Goal: Task Accomplishment & Management: Manage account settings

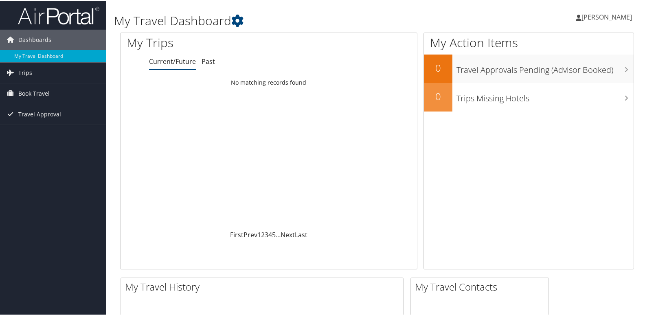
click at [607, 20] on span "[PERSON_NAME]" at bounding box center [607, 16] width 51 height 9
click at [567, 72] on link "View Travel Profile" at bounding box center [585, 73] width 91 height 14
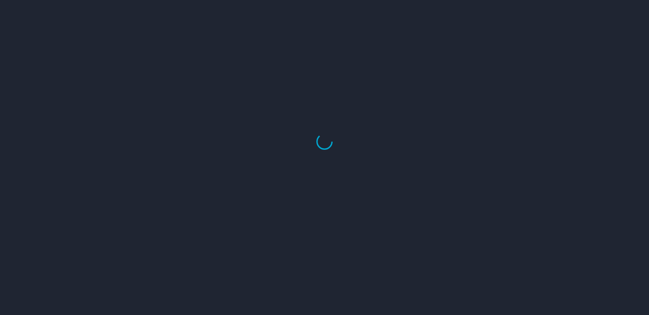
select select "US"
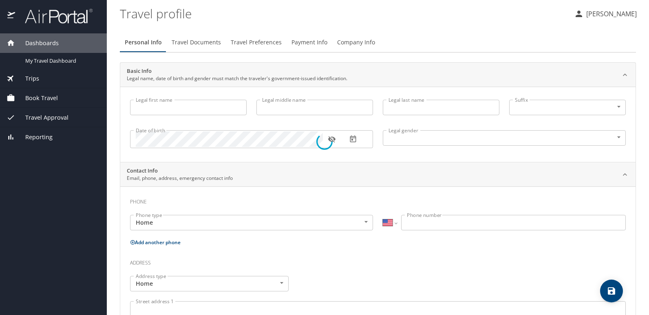
type input "[PERSON_NAME]"
type input "[DEMOGRAPHIC_DATA]"
select select "US"
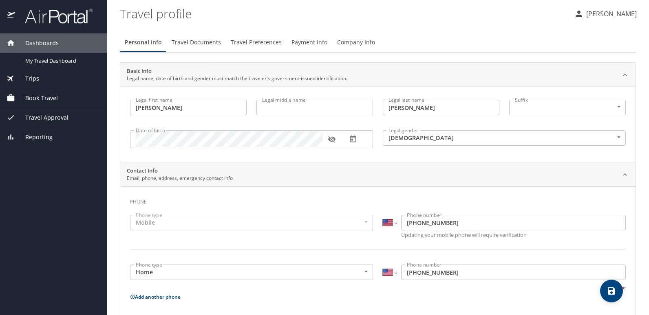
click at [158, 109] on input "Calvin" at bounding box center [188, 107] width 117 height 15
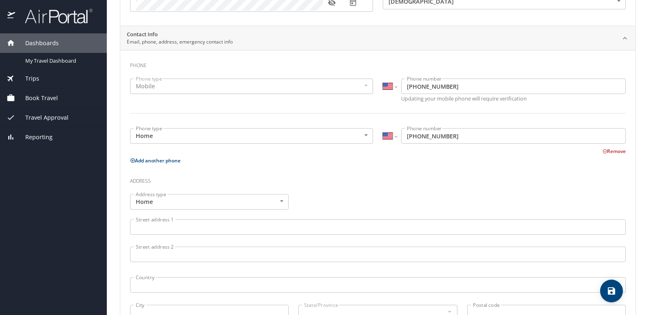
scroll to position [163, 0]
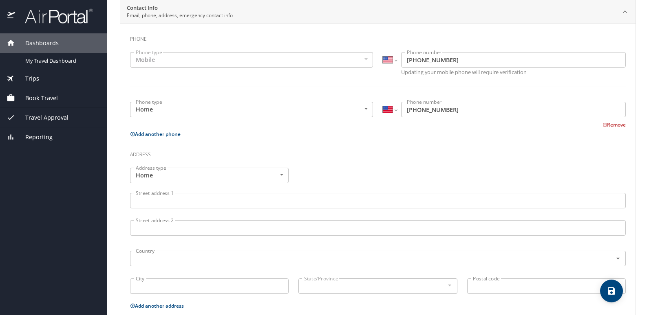
click at [172, 200] on input "Street address 1" at bounding box center [377, 200] width 495 height 15
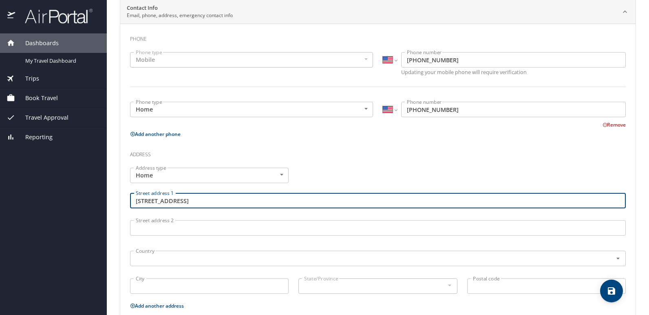
type input "109 Sterling Rd"
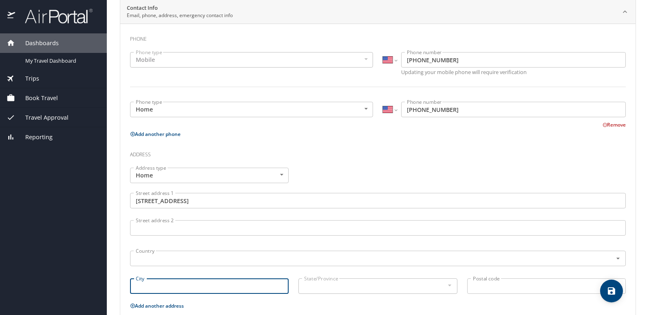
click at [196, 290] on input "City" at bounding box center [209, 286] width 158 height 15
type input "Lorman"
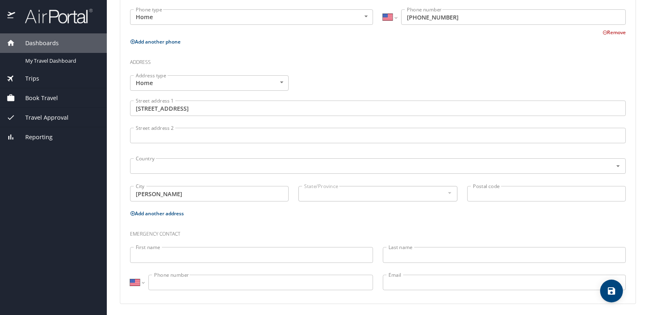
scroll to position [257, 0]
click at [445, 192] on div at bounding box center [448, 191] width 9 height 10
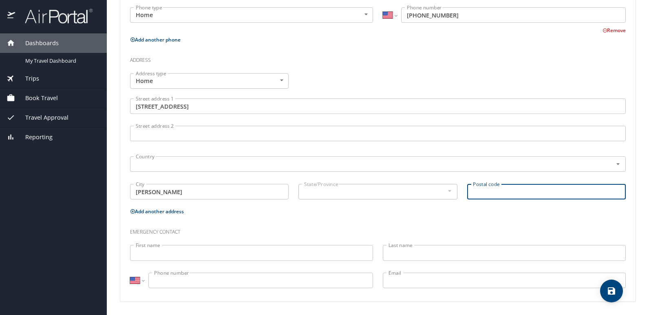
click at [483, 193] on input "Postal code" at bounding box center [546, 191] width 158 height 15
type input "39096"
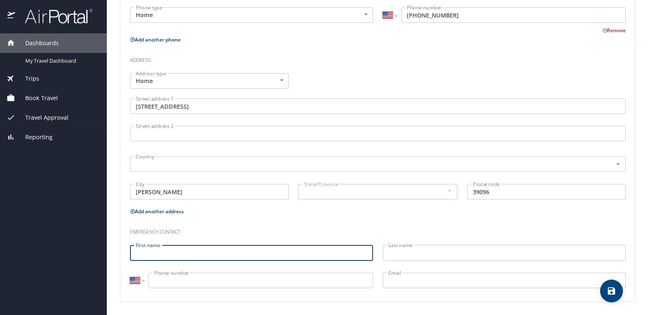
click at [178, 249] on input "First name" at bounding box center [251, 252] width 243 height 15
click at [446, 198] on div "State/Province" at bounding box center [377, 191] width 158 height 15
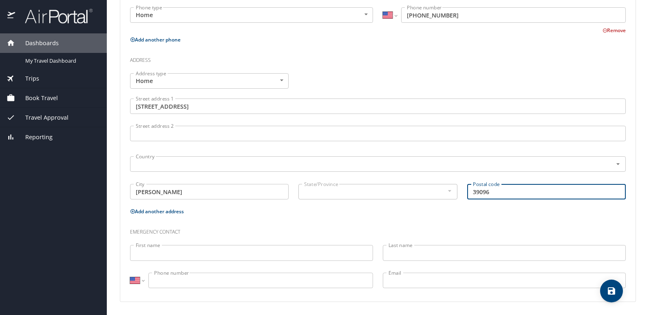
click at [493, 195] on input "39096" at bounding box center [546, 191] width 158 height 15
click at [415, 200] on div "State/Province" at bounding box center [377, 191] width 158 height 15
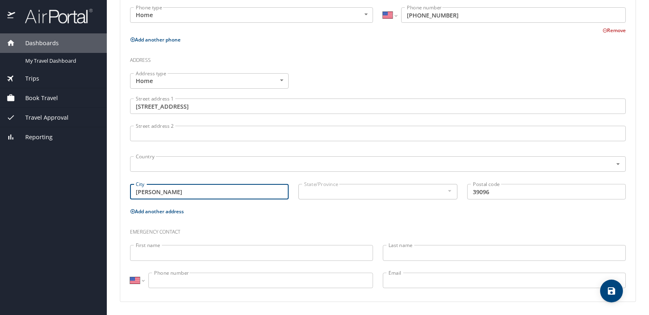
click at [243, 190] on input "Lorman" at bounding box center [209, 191] width 158 height 15
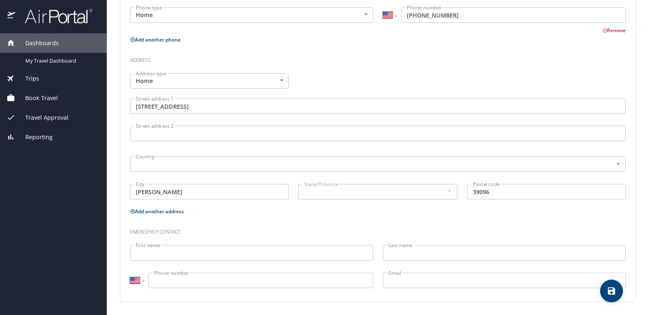
click at [514, 186] on input "39096" at bounding box center [546, 191] width 158 height 15
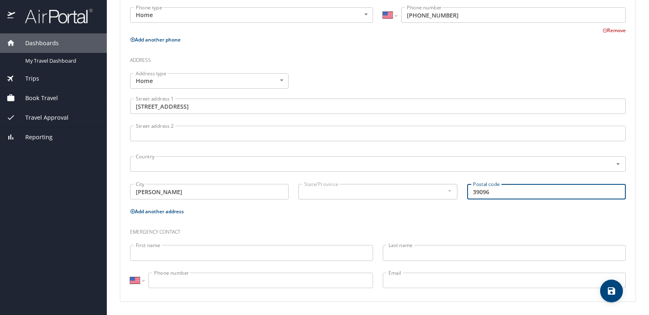
click at [271, 79] on body "Dashboards My Travel Dashboard Trips Current / Future Trips Past Trips Trips Mi…" at bounding box center [324, 157] width 649 height 315
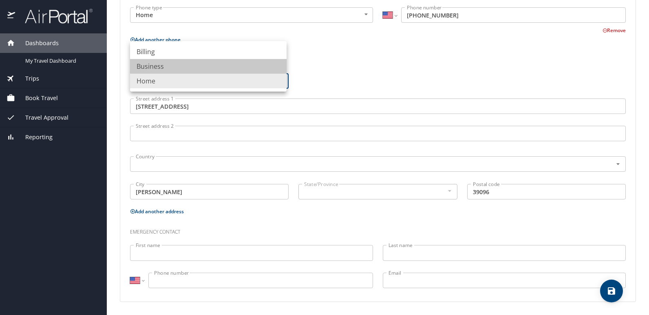
click at [262, 69] on li "Business" at bounding box center [208, 66] width 156 height 15
type input "Business"
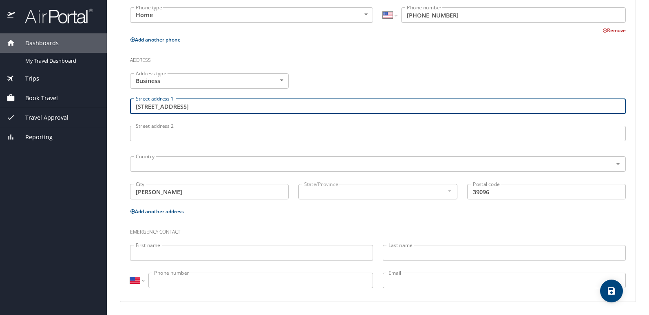
click at [206, 109] on input "109 Sterling Rd" at bounding box center [377, 106] width 495 height 15
type input "1"
type input "4701 S Grand St"
click at [236, 197] on input "Lorman" at bounding box center [209, 191] width 158 height 15
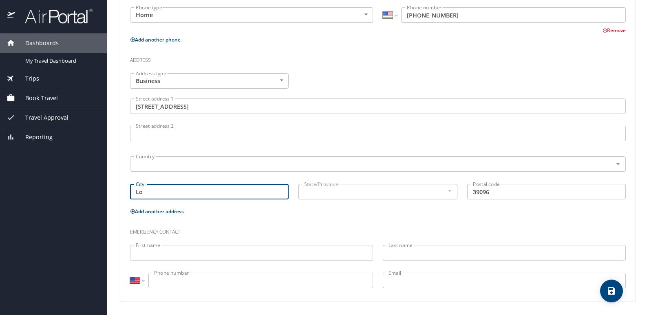
type input "L"
type input "Monroe"
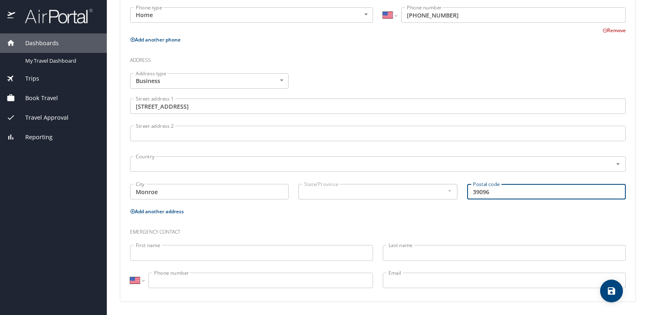
click at [502, 189] on input "39096" at bounding box center [546, 191] width 158 height 15
type input "3"
type input "71202"
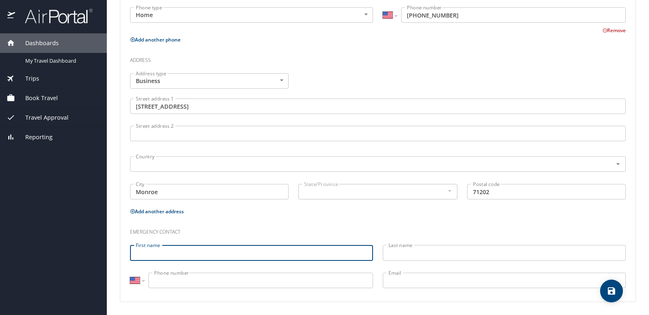
click at [202, 255] on input "First name" at bounding box center [251, 252] width 243 height 15
type input "kendra"
click at [438, 257] on input "Last name" at bounding box center [504, 252] width 243 height 15
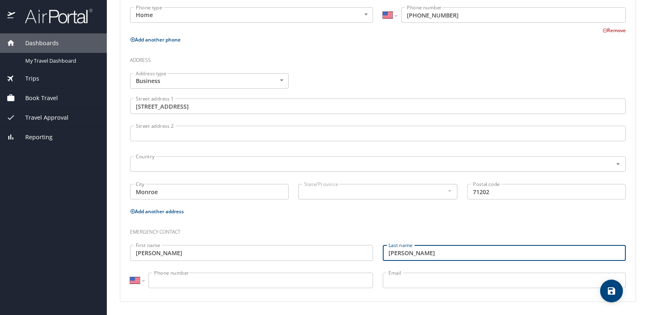
click at [249, 284] on input "Phone number" at bounding box center [260, 280] width 224 height 15
click at [437, 250] on input "Williams" at bounding box center [504, 252] width 243 height 15
type input "W"
type input "Lewis"
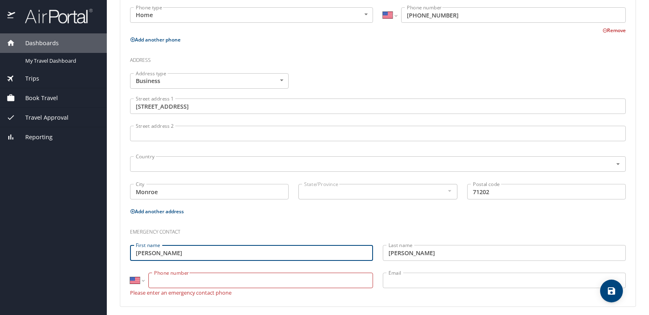
click at [140, 253] on input "kendra" at bounding box center [251, 252] width 243 height 15
type input "Kendra"
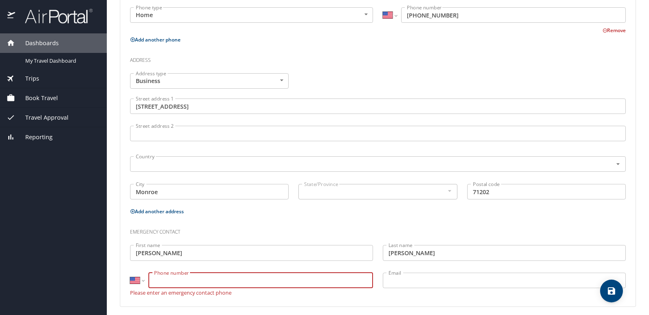
click at [187, 277] on input "Phone number" at bounding box center [260, 280] width 224 height 15
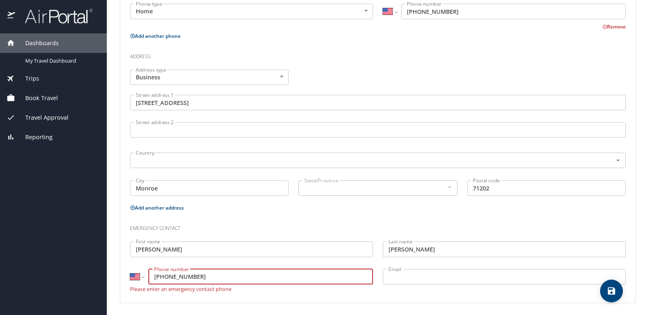
scroll to position [262, 0]
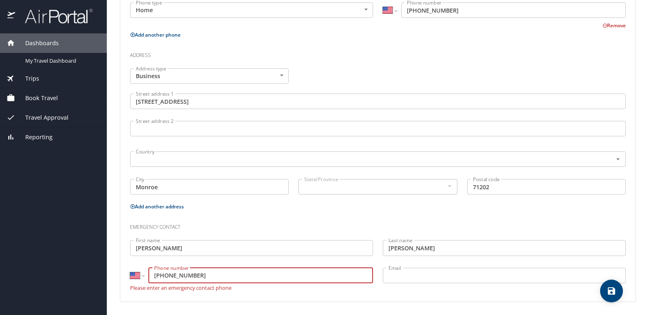
type input "(601) 532-0247"
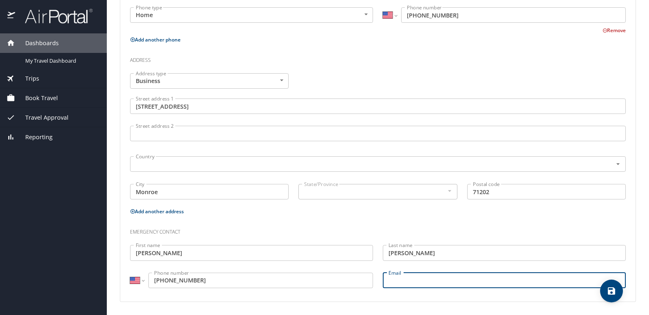
click at [442, 272] on div "Email Email" at bounding box center [504, 281] width 253 height 27
click at [543, 283] on input "Email" at bounding box center [504, 280] width 243 height 15
click at [351, 231] on h3 "Emergency contact" at bounding box center [377, 230] width 495 height 14
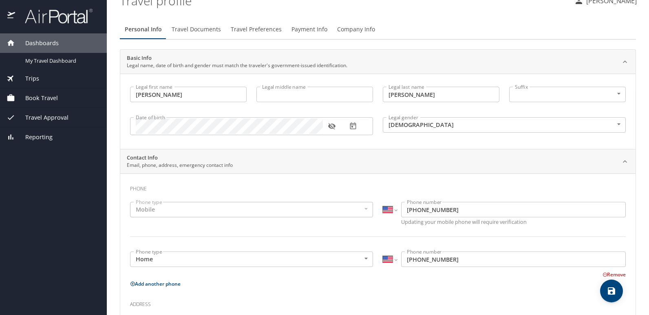
scroll to position [0, 0]
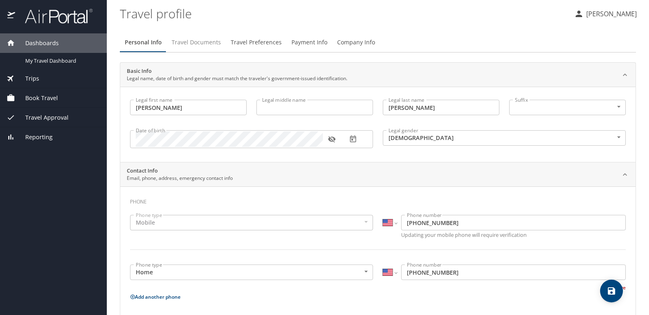
click at [194, 40] on span "Travel Documents" at bounding box center [196, 42] width 49 height 10
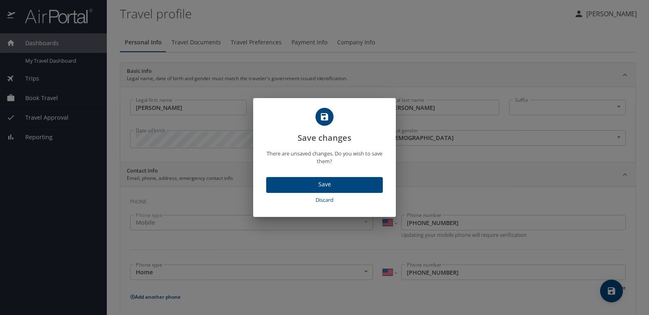
click at [329, 183] on span "Save" at bounding box center [324, 185] width 103 height 10
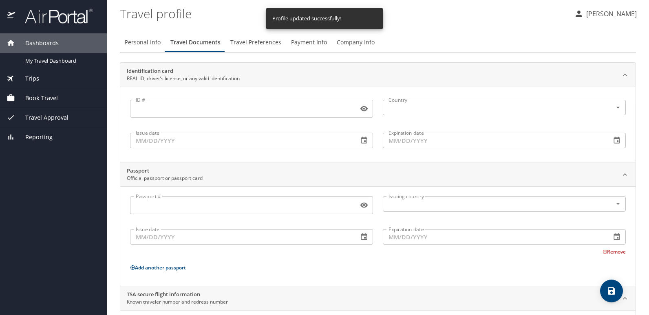
click at [189, 112] on input "ID #" at bounding box center [242, 108] width 225 height 15
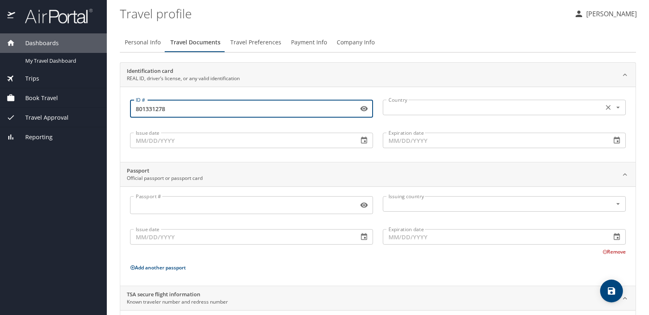
type input "801331278"
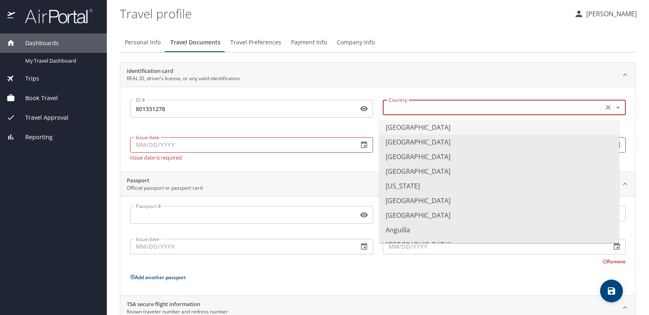
click at [416, 112] on input "text" at bounding box center [492, 107] width 214 height 11
click at [416, 130] on li "United States of America" at bounding box center [499, 127] width 240 height 15
type input "United States of America"
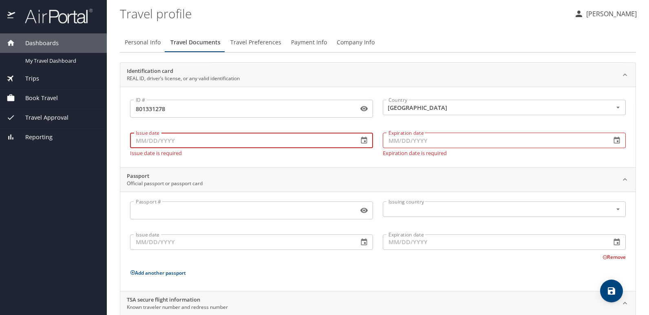
click at [178, 142] on input "Issue date" at bounding box center [241, 140] width 222 height 15
type input "08/26/2025"
click at [387, 141] on input "Expiration date" at bounding box center [494, 140] width 222 height 15
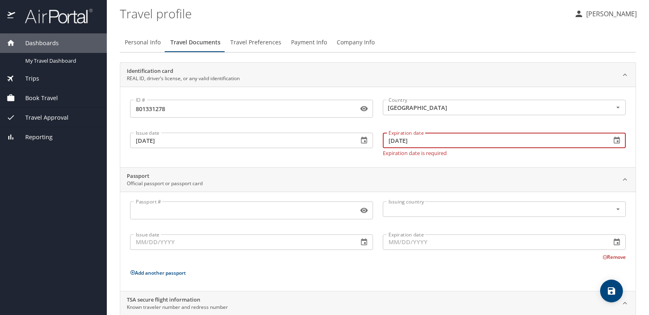
type input "07/03/2033"
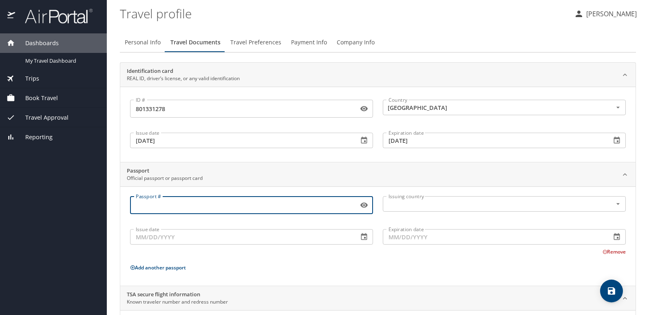
click at [268, 205] on input "Passport #" at bounding box center [242, 205] width 225 height 15
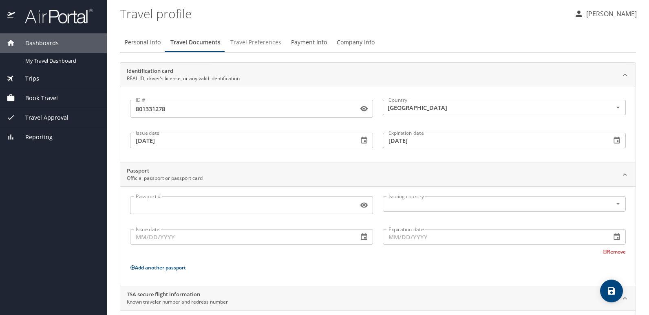
click at [250, 42] on span "Travel Preferences" at bounding box center [255, 42] width 51 height 10
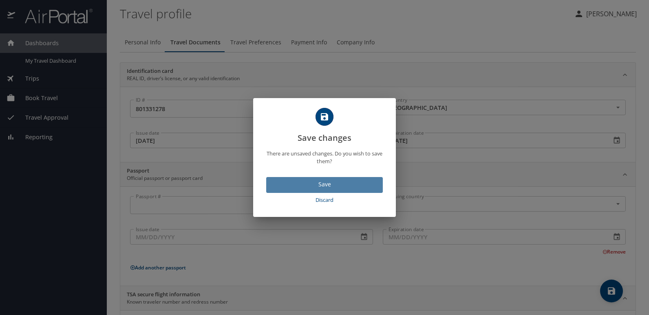
click at [319, 189] on span "Save" at bounding box center [324, 185] width 103 height 10
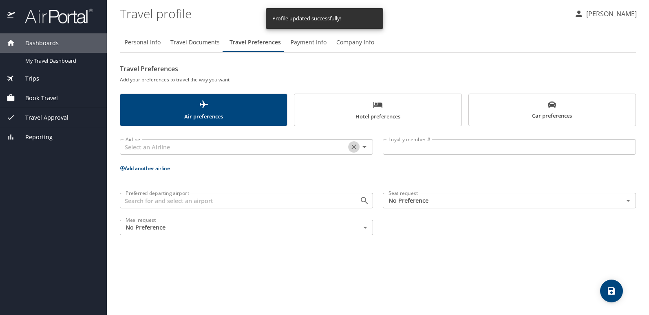
click at [352, 150] on icon "Clear" at bounding box center [354, 147] width 8 height 8
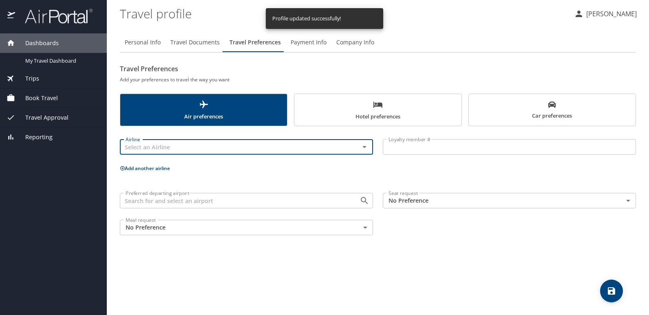
click at [360, 145] on icon "Open" at bounding box center [364, 147] width 10 height 10
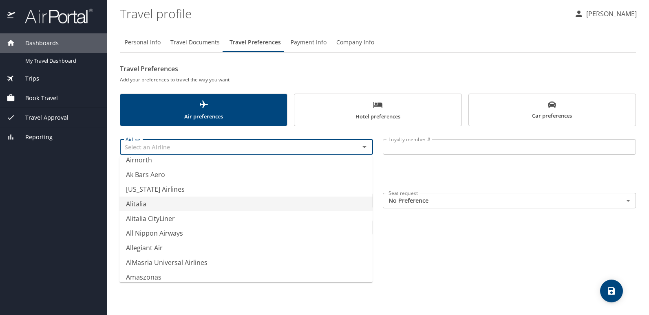
scroll to position [1141, 0]
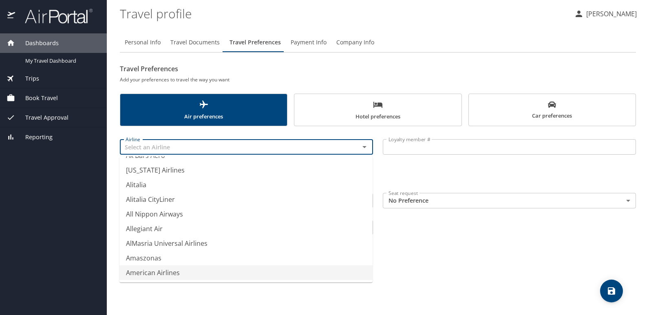
click at [154, 270] on li "American Airlines" at bounding box center [245, 273] width 253 height 15
type input "American Airlines"
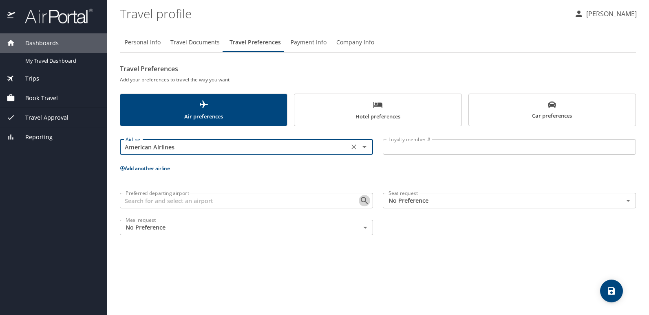
click at [367, 204] on icon "Open" at bounding box center [364, 200] width 7 height 7
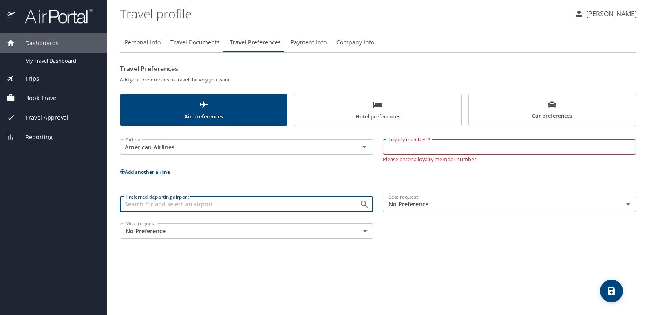
click at [224, 207] on input "Preferred departing airport" at bounding box center [234, 204] width 224 height 11
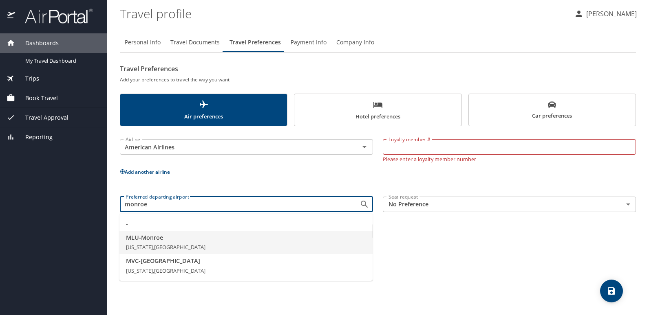
click at [244, 232] on li "MLU - Monroe Louisiana, United States of America" at bounding box center [245, 243] width 253 height 24
type input "MLU - Monroe"
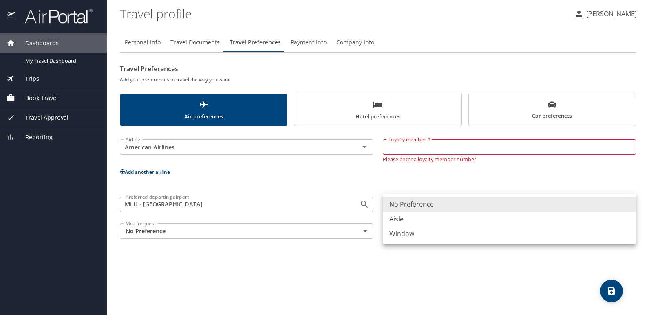
click at [447, 205] on body "Dashboards My Travel Dashboard Trips Current / Future Trips Past Trips Trips Mi…" at bounding box center [324, 157] width 649 height 315
click at [352, 172] on div at bounding box center [324, 157] width 649 height 315
click at [474, 207] on body "Dashboards My Travel Dashboard Trips Current / Future Trips Past Trips Trips Mi…" at bounding box center [324, 157] width 649 height 315
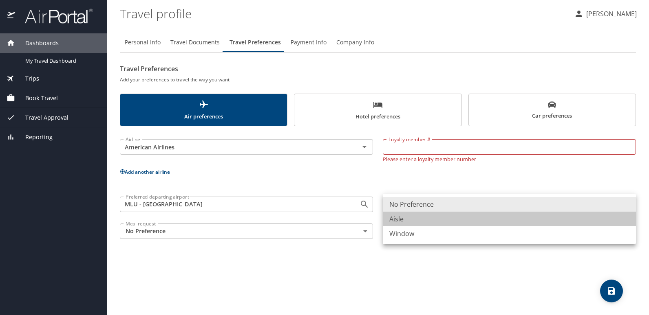
click at [417, 222] on li "Aisle" at bounding box center [509, 219] width 253 height 15
type input "Aisle"
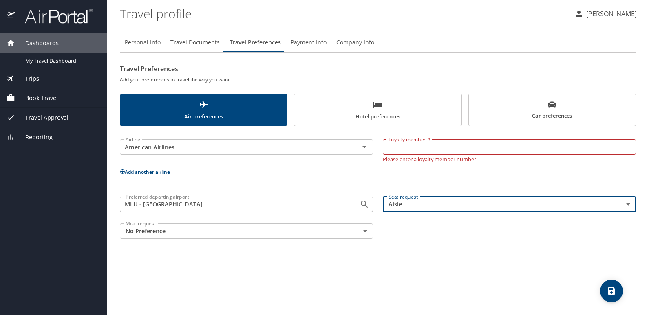
click at [396, 120] on span "Hotel preferences" at bounding box center [377, 111] width 157 height 22
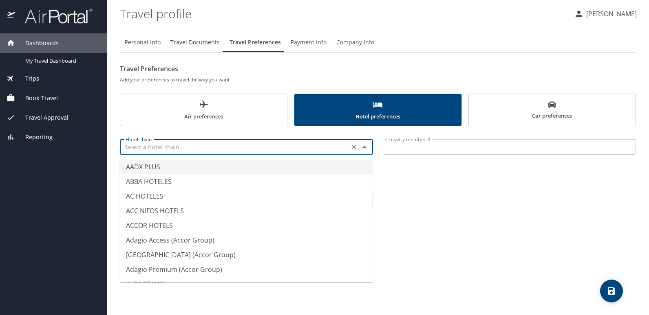
click at [335, 145] on input "text" at bounding box center [234, 147] width 224 height 11
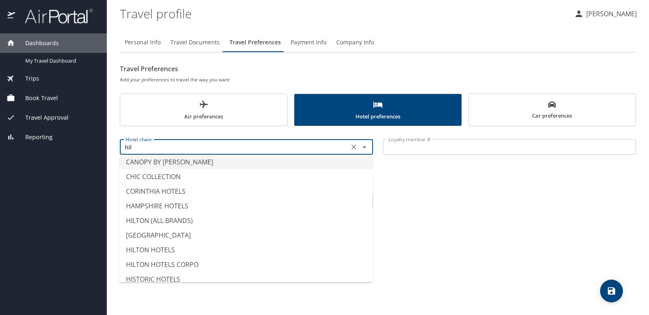
scroll to position [0, 0]
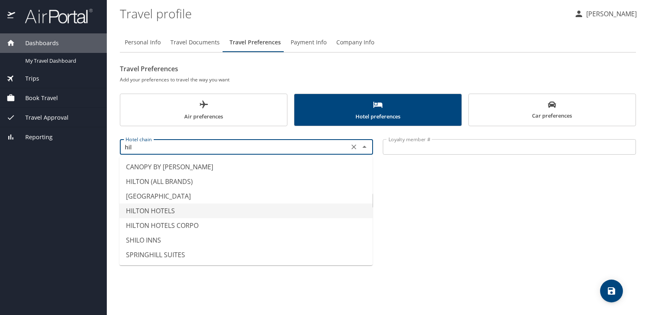
click at [178, 216] on li "HILTON HOTELS" at bounding box center [245, 211] width 253 height 15
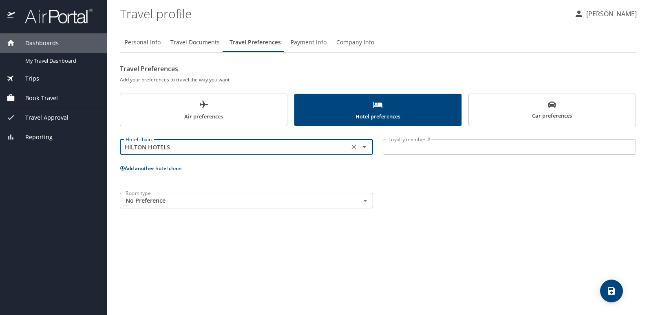
click at [363, 147] on icon "Open" at bounding box center [364, 147] width 4 height 2
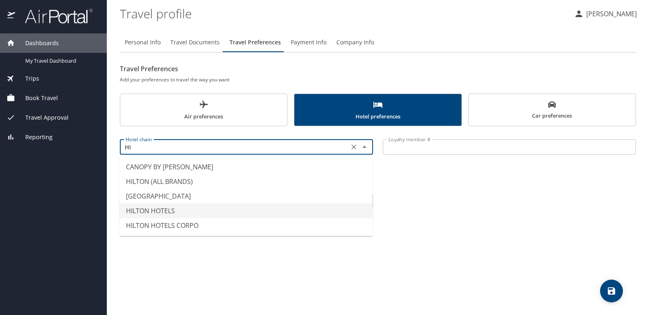
type input "H"
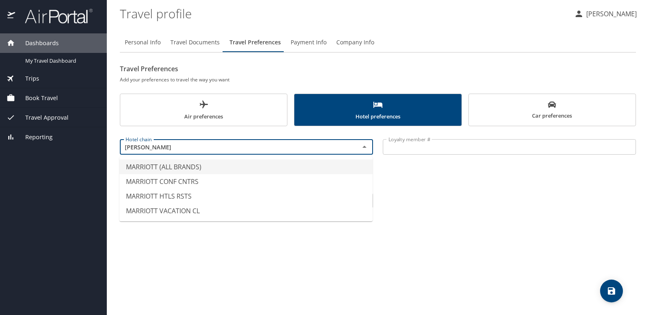
click at [197, 168] on li "MARRIOTT (ALL BRANDS)" at bounding box center [245, 167] width 253 height 15
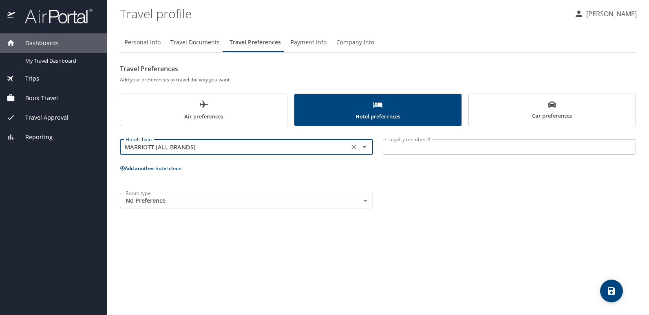
type input "MARRIOTT (ALL BRANDS)"
click at [362, 204] on body "Dashboards My Travel Dashboard Trips Current / Future Trips Past Trips Trips Mi…" at bounding box center [324, 157] width 649 height 315
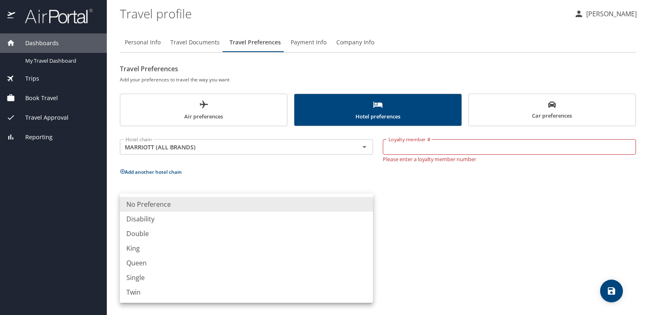
click at [149, 248] on li "King" at bounding box center [246, 248] width 253 height 15
type input "King"
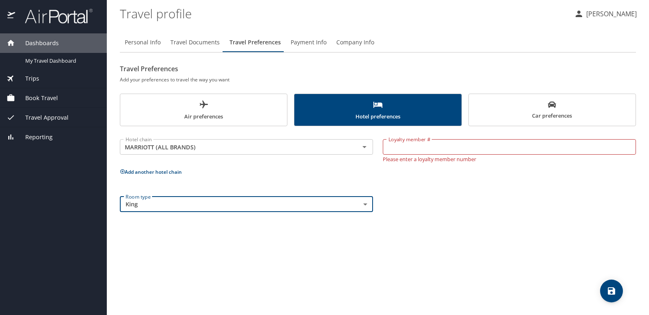
click at [308, 42] on span "Payment Info" at bounding box center [308, 42] width 36 height 10
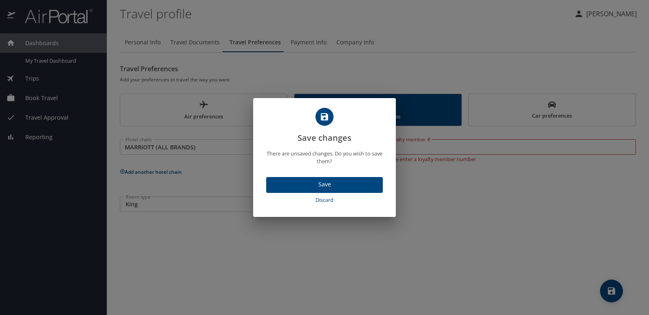
click at [332, 200] on span "Discard" at bounding box center [324, 200] width 110 height 9
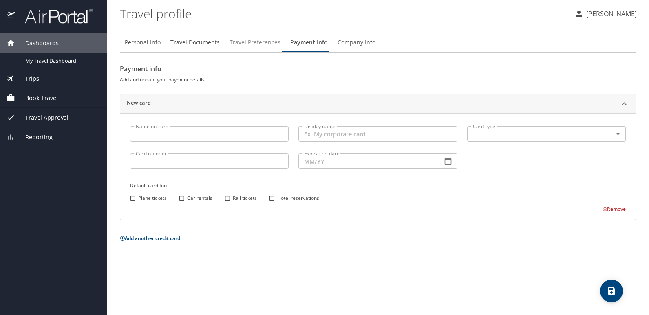
click at [249, 43] on span "Travel Preferences" at bounding box center [254, 42] width 51 height 10
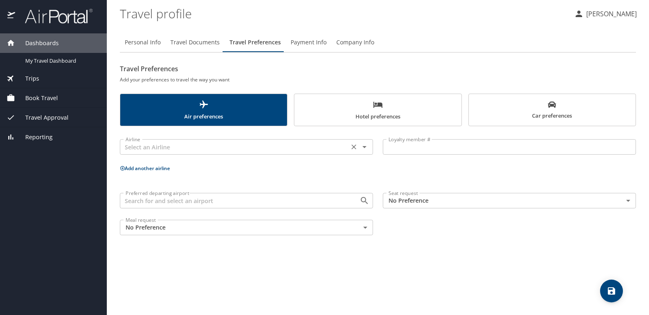
click at [260, 148] on input "text" at bounding box center [234, 147] width 224 height 11
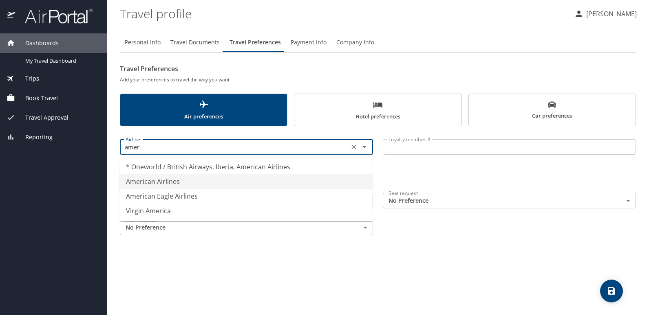
click at [182, 184] on li "American Airlines" at bounding box center [245, 181] width 253 height 15
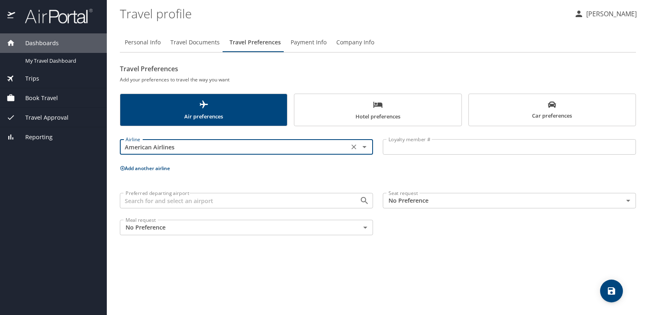
type input "American Airlines"
click at [225, 203] on input "Preferred departing airport" at bounding box center [234, 201] width 224 height 11
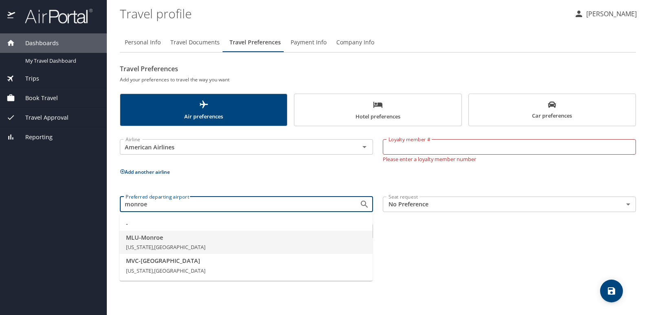
click at [205, 247] on span "Louisiana, United States of America" at bounding box center [165, 247] width 79 height 7
type input "MLU - Monroe"
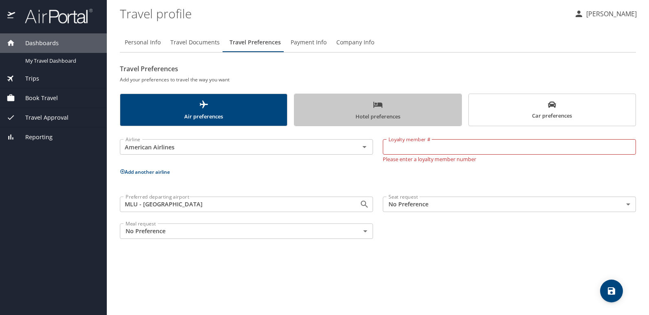
click at [357, 112] on span "Hotel preferences" at bounding box center [377, 111] width 157 height 22
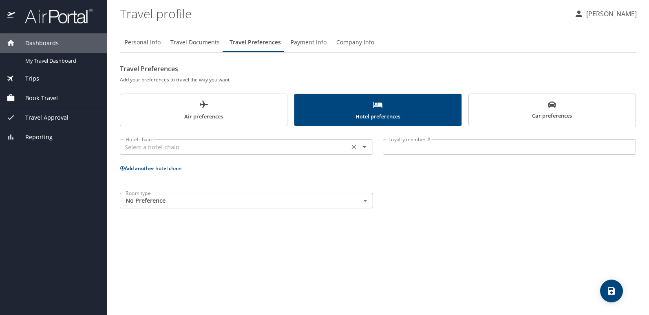
click at [244, 149] on input "text" at bounding box center [234, 147] width 224 height 11
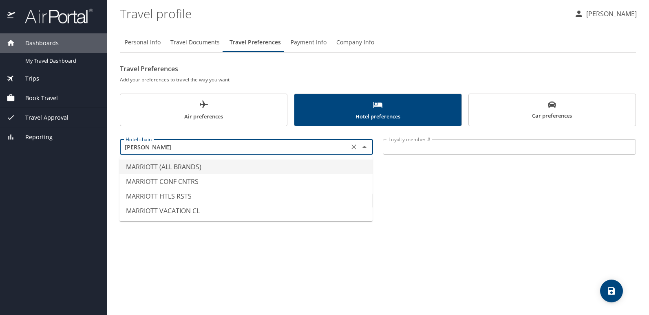
click at [235, 164] on li "MARRIOTT (ALL BRANDS)" at bounding box center [245, 167] width 253 height 15
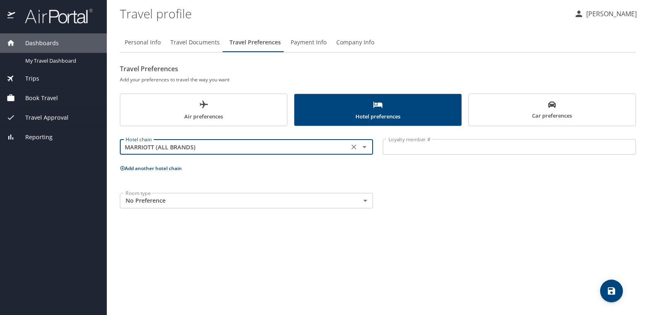
type input "MARRIOTT (ALL BRANDS)"
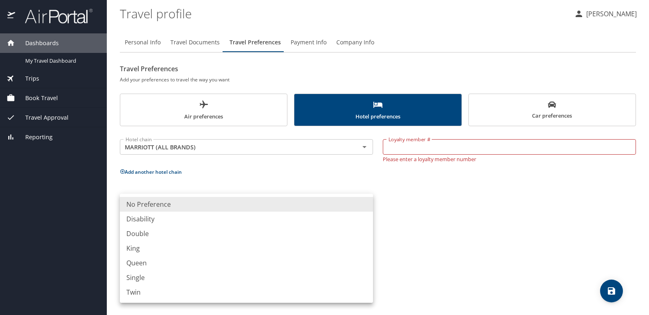
click at [331, 205] on body "Dashboards My Travel Dashboard Trips Current / Future Trips Past Trips Trips Mi…" at bounding box center [324, 157] width 649 height 315
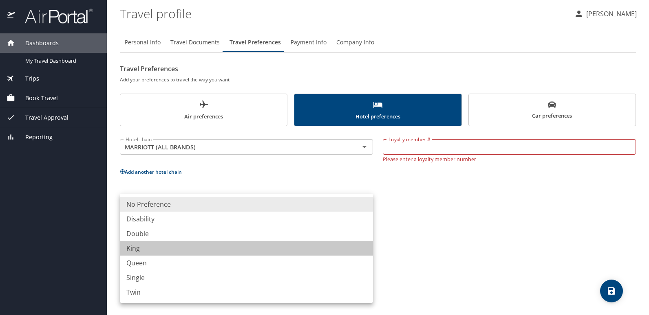
click at [154, 251] on li "King" at bounding box center [246, 248] width 253 height 15
type input "King"
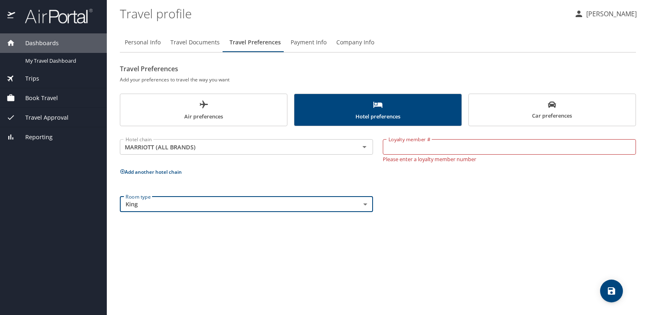
click at [559, 105] on span "Car preferences" at bounding box center [551, 111] width 157 height 20
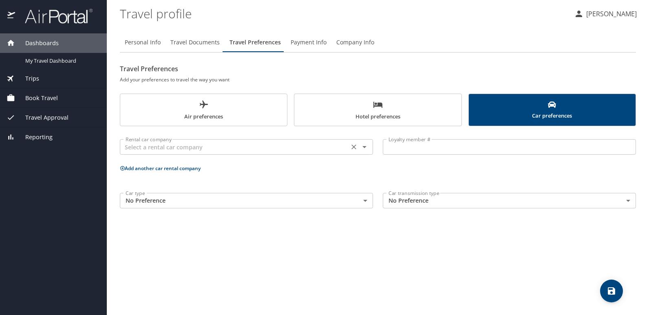
click at [266, 148] on input "text" at bounding box center [234, 147] width 224 height 11
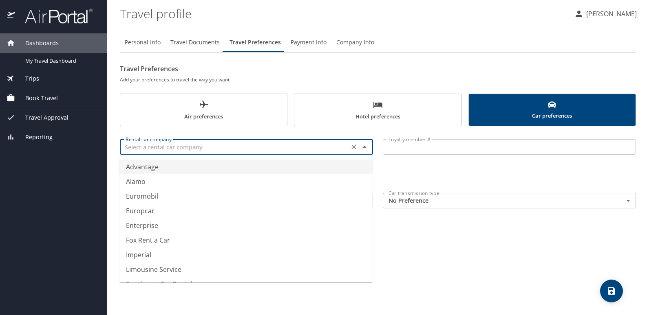
type input "Advantage"
click at [394, 170] on p "Add another car rental company" at bounding box center [378, 168] width 516 height 10
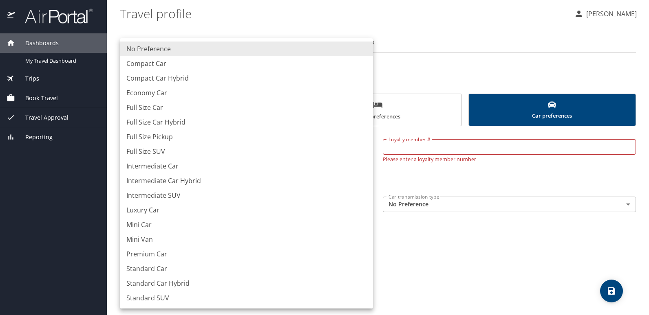
click at [295, 205] on body "Dashboards My Travel Dashboard Trips Current / Future Trips Past Trips Trips Mi…" at bounding box center [324, 157] width 649 height 315
click at [161, 106] on li "Full Size Car" at bounding box center [246, 107] width 253 height 15
type input "FullSizeCar"
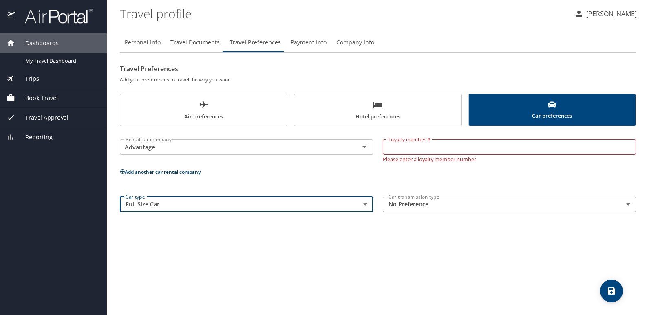
click at [260, 42] on span "Travel Preferences" at bounding box center [254, 42] width 51 height 10
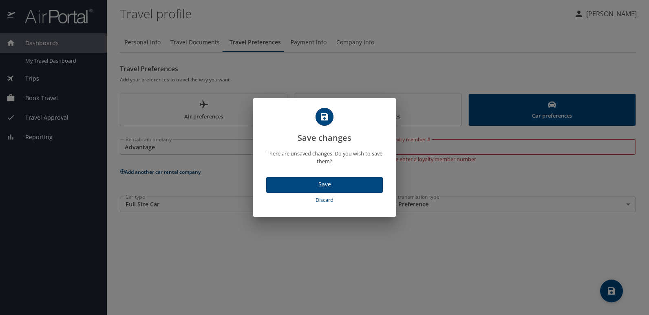
click at [343, 186] on span "Save" at bounding box center [324, 185] width 103 height 10
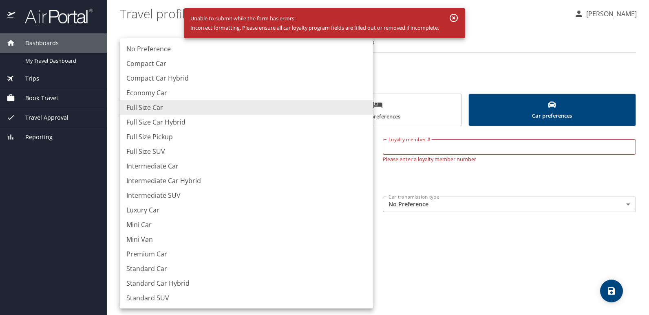
click at [323, 205] on body "Dashboards My Travel Dashboard Trips Current / Future Trips Past Trips Trips Mi…" at bounding box center [324, 157] width 649 height 315
click at [448, 203] on div at bounding box center [324, 157] width 649 height 315
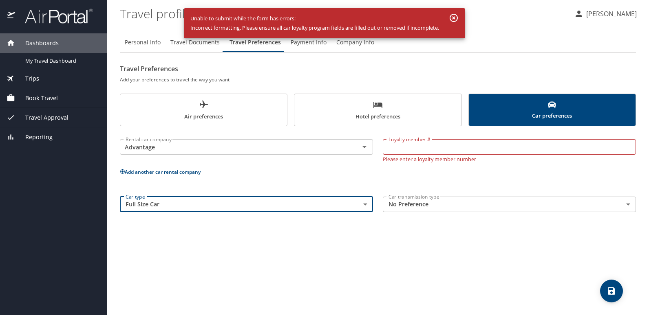
click at [416, 146] on input "Loyalty member #" at bounding box center [509, 146] width 253 height 15
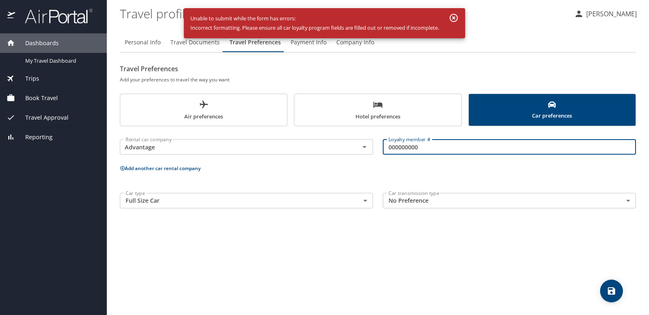
type input "000000000"
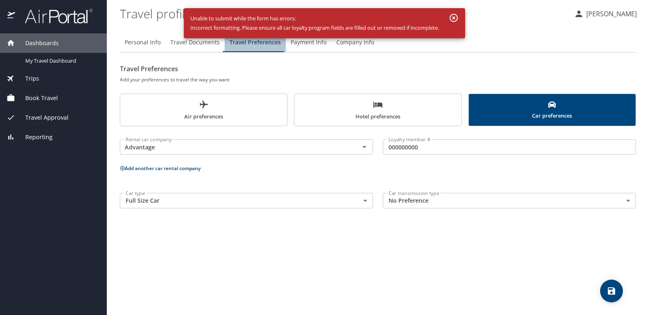
click at [264, 44] on span "Travel Preferences" at bounding box center [254, 42] width 51 height 10
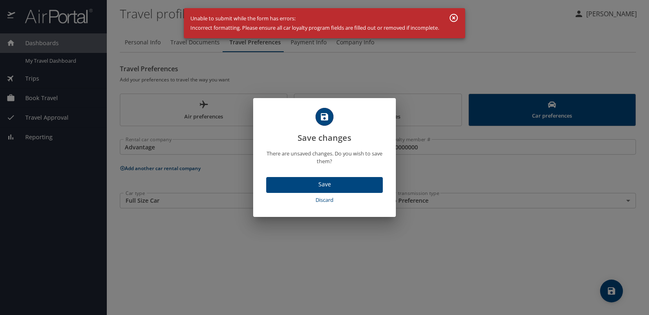
click at [340, 182] on span "Save" at bounding box center [324, 185] width 103 height 10
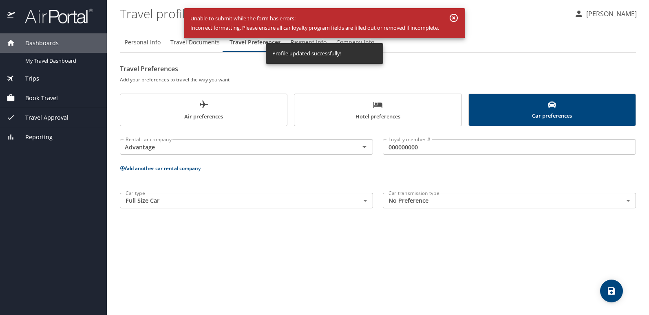
click at [356, 77] on h6 "Add your preferences to travel the way you want" at bounding box center [378, 79] width 516 height 9
click at [306, 40] on div "Unable to submit while the form has errors: Incorrect formatting. Please ensure…" at bounding box center [324, 23] width 281 height 35
click at [428, 66] on h2 "Travel Preferences" at bounding box center [378, 68] width 516 height 13
click at [333, 77] on h6 "Add your preferences to travel the way you want" at bounding box center [378, 79] width 516 height 9
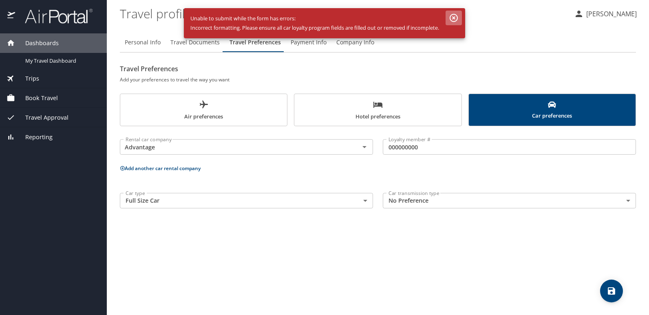
click at [455, 17] on icon "button" at bounding box center [453, 18] width 8 height 8
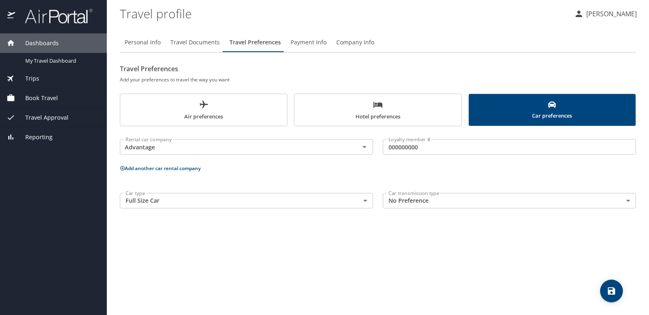
click at [318, 40] on span "Payment Info" at bounding box center [308, 42] width 36 height 10
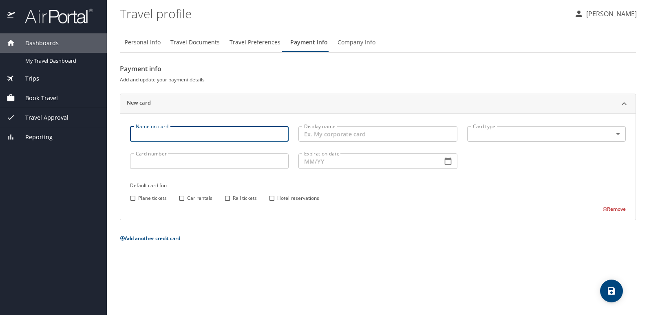
click at [198, 137] on input "Name on card" at bounding box center [209, 133] width 158 height 15
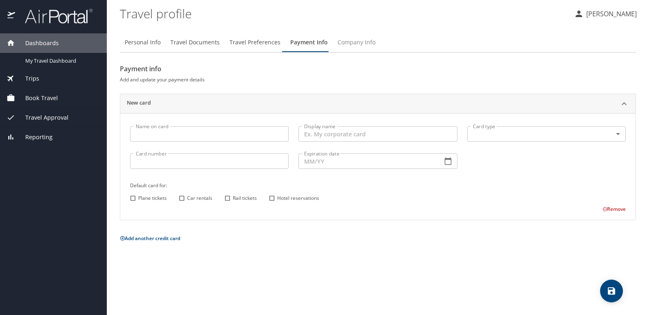
click at [348, 42] on span "Company Info" at bounding box center [356, 42] width 38 height 10
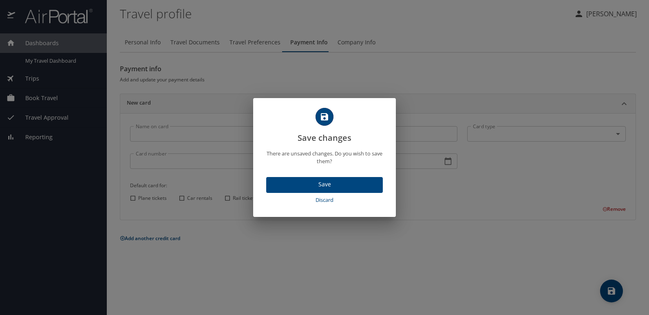
click at [327, 188] on span "Save" at bounding box center [324, 185] width 103 height 10
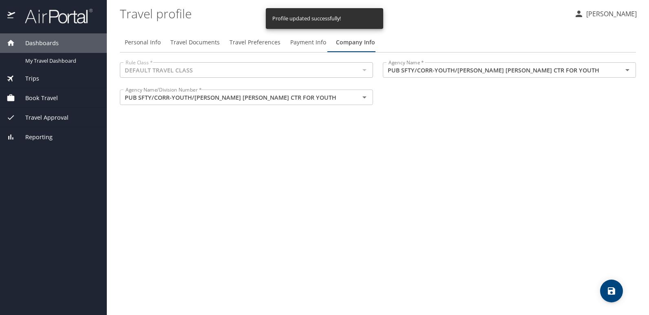
click at [363, 70] on div at bounding box center [364, 69] width 11 height 11
click at [367, 73] on div at bounding box center [364, 69] width 11 height 11
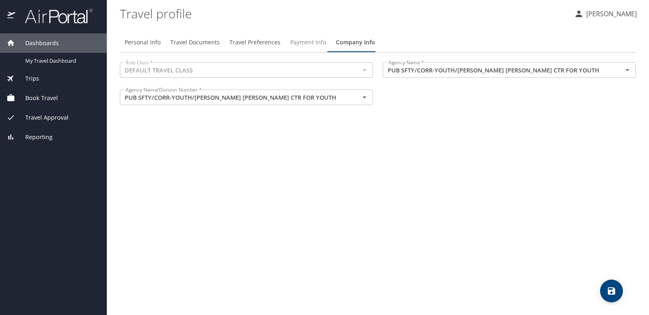
click at [301, 43] on span "Payment Info" at bounding box center [308, 42] width 36 height 10
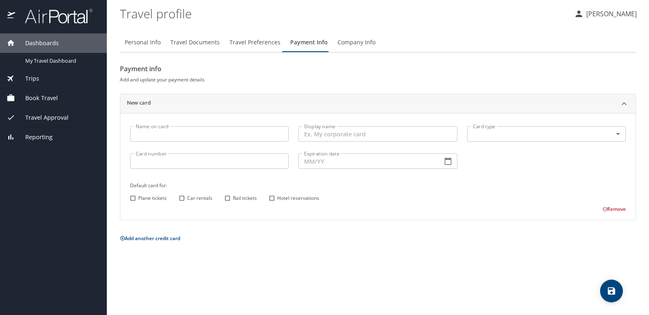
click at [132, 43] on span "Personal Info" at bounding box center [143, 42] width 36 height 10
select select "US"
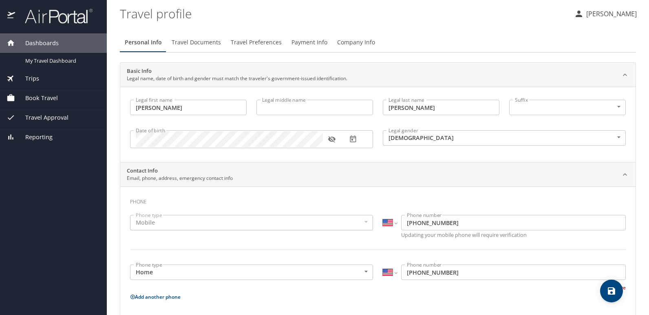
click at [33, 136] on span "Reporting" at bounding box center [33, 137] width 37 height 9
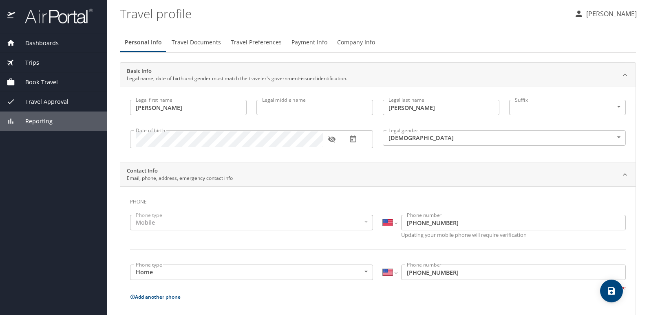
click at [38, 123] on span "Reporting" at bounding box center [33, 121] width 37 height 9
click at [42, 42] on span "Dashboards" at bounding box center [37, 43] width 44 height 9
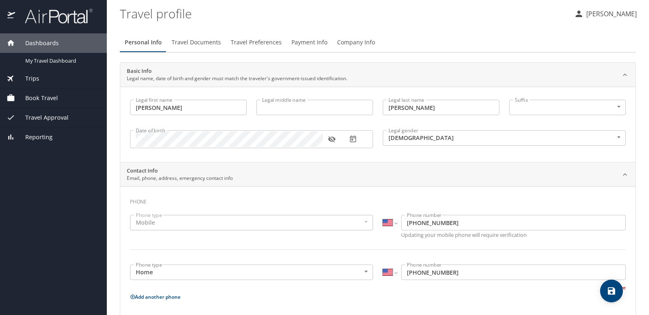
click at [206, 46] on span "Travel Documents" at bounding box center [196, 42] width 49 height 10
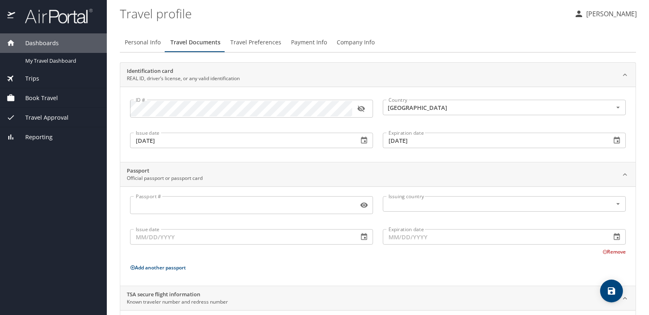
click at [257, 43] on span "Travel Preferences" at bounding box center [255, 42] width 51 height 10
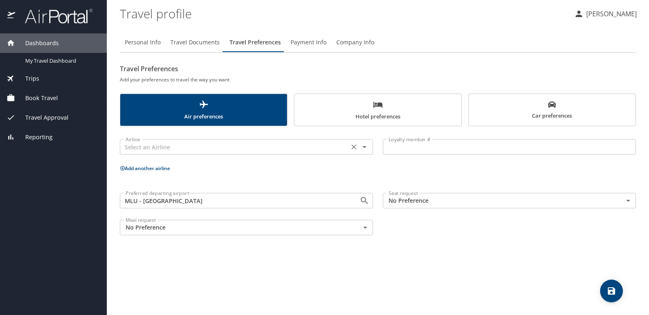
click at [205, 151] on input "text" at bounding box center [234, 147] width 224 height 11
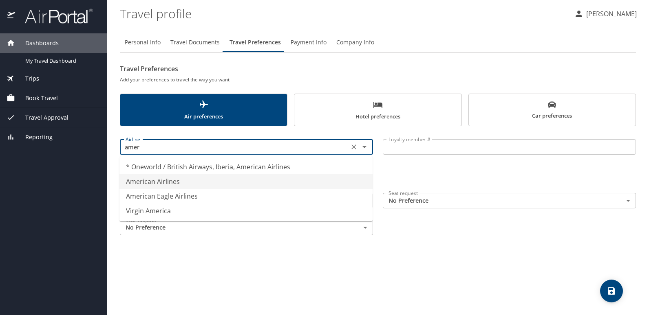
click at [189, 185] on li "American Airlines" at bounding box center [245, 181] width 253 height 15
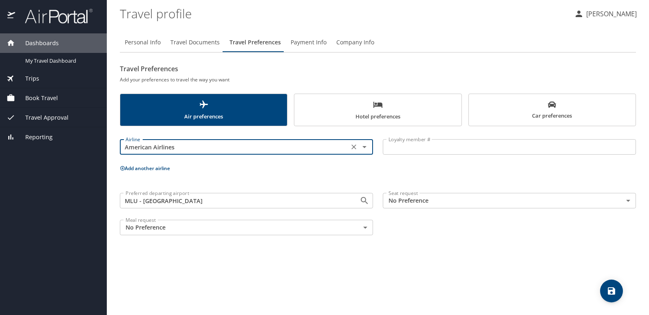
type input "American Airlines"
click at [301, 44] on span "Payment Info" at bounding box center [308, 42] width 36 height 10
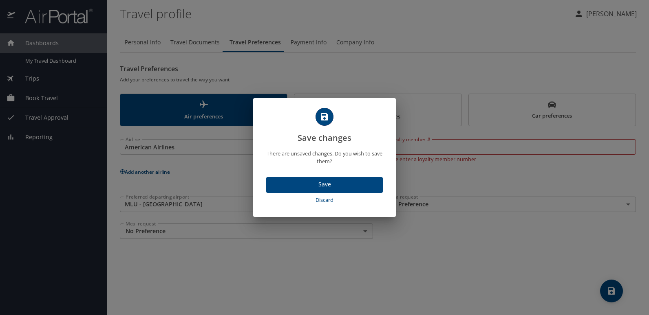
click at [317, 187] on span "Save" at bounding box center [324, 185] width 103 height 10
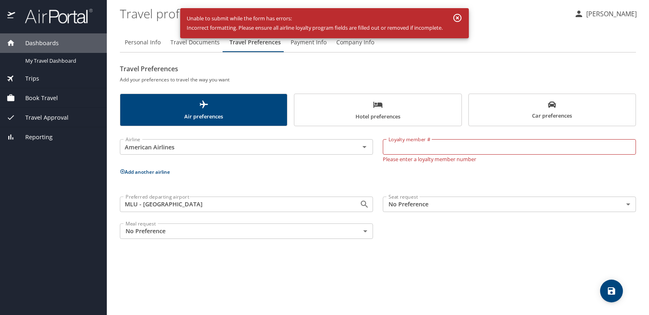
click at [458, 13] on icon "button" at bounding box center [457, 18] width 10 height 10
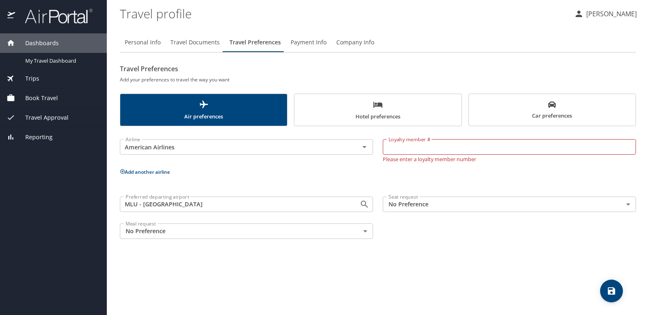
click at [434, 149] on input "Loyalty member #" at bounding box center [509, 146] width 253 height 15
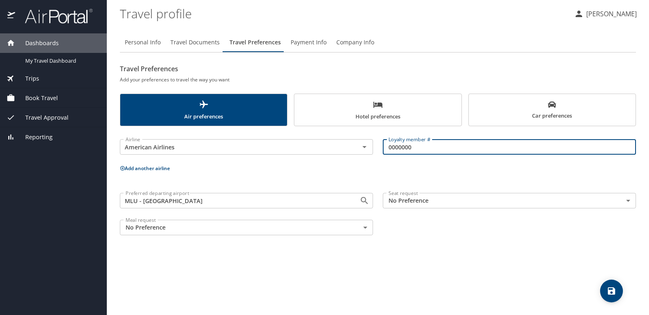
type input "0000000"
click at [377, 115] on span "Hotel preferences" at bounding box center [377, 111] width 157 height 22
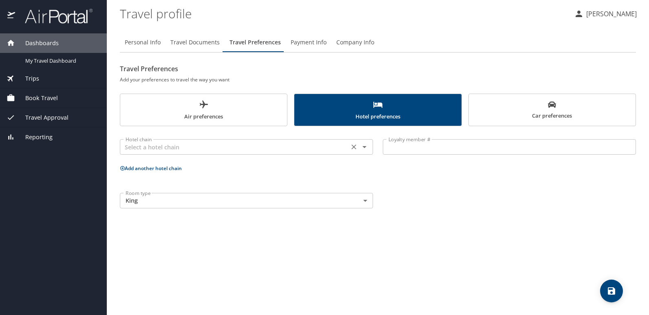
click at [293, 151] on input "text" at bounding box center [234, 147] width 224 height 11
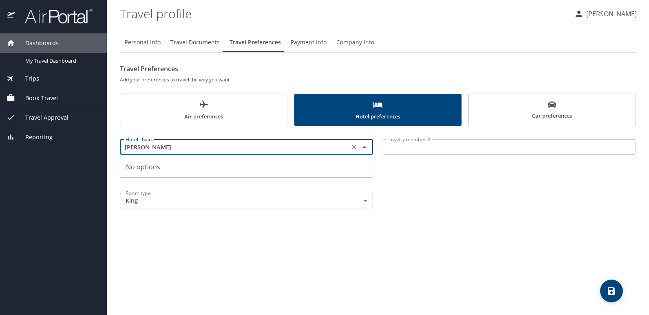
click at [178, 145] on input "marrott" at bounding box center [234, 147] width 224 height 11
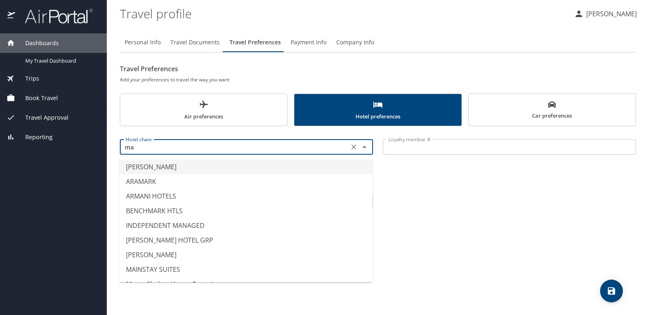
type input "m"
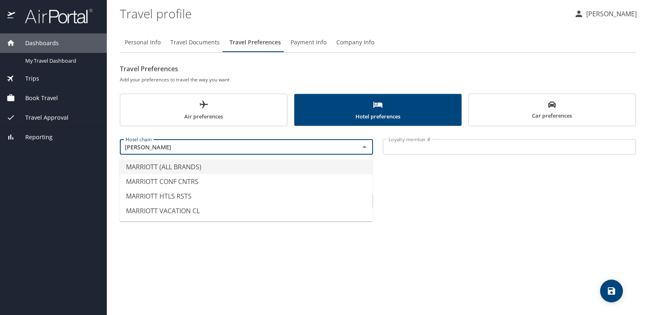
click at [160, 169] on li "MARRIOTT (ALL BRANDS)" at bounding box center [245, 167] width 253 height 15
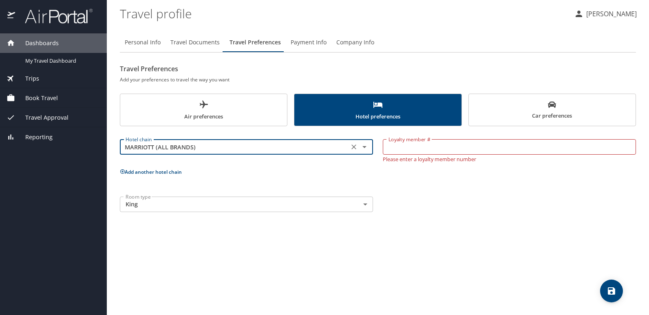
type input "MARRIOTT (ALL BRANDS)"
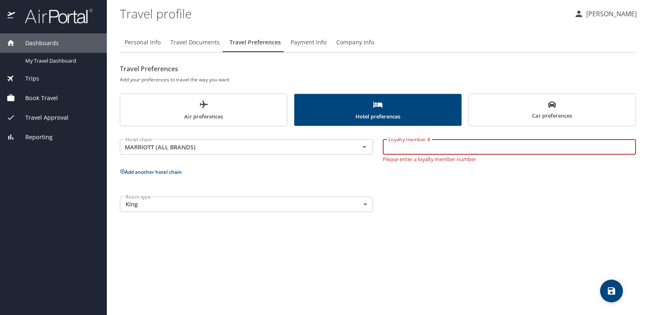
click at [411, 148] on input "Loyalty member #" at bounding box center [509, 146] width 253 height 15
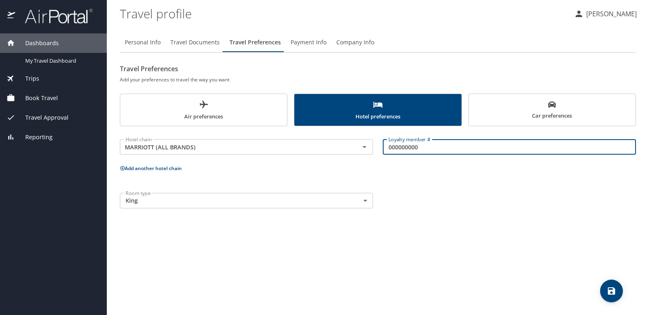
type input "000000000"
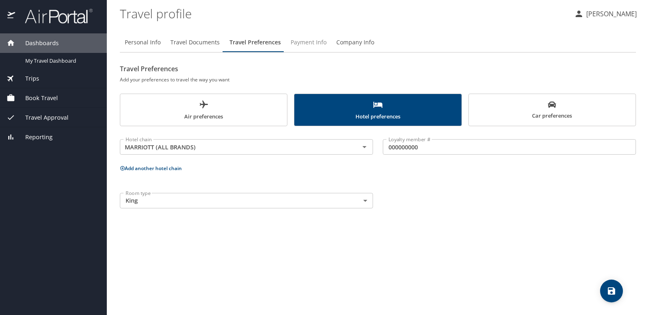
click at [308, 40] on span "Payment Info" at bounding box center [308, 42] width 36 height 10
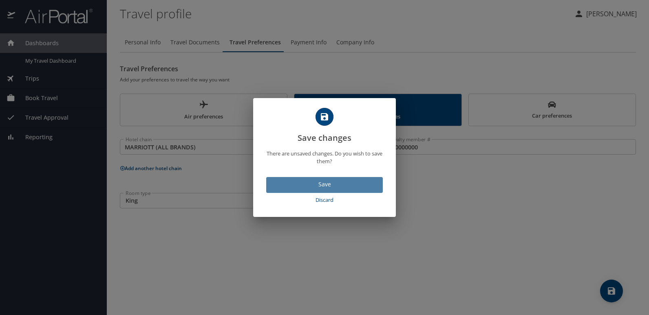
click at [333, 188] on span "Save" at bounding box center [324, 185] width 103 height 10
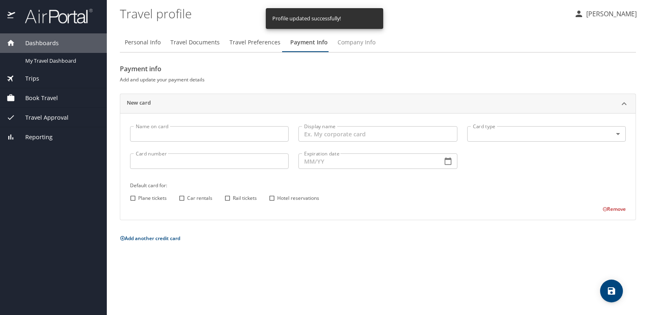
click at [350, 44] on span "Company Info" at bounding box center [356, 42] width 38 height 10
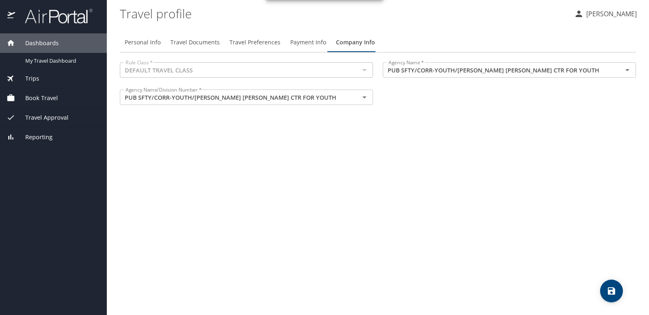
click at [304, 42] on span "Payment Info" at bounding box center [308, 42] width 36 height 10
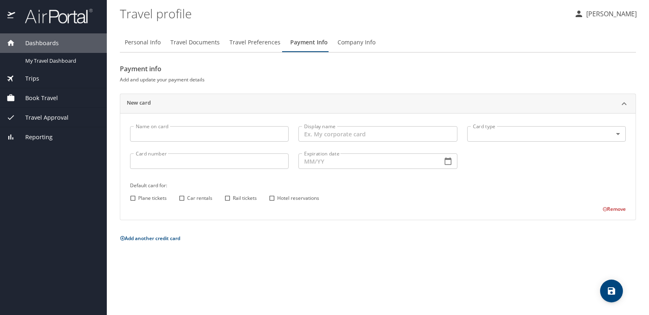
click at [154, 138] on input "Name on card" at bounding box center [209, 133] width 158 height 15
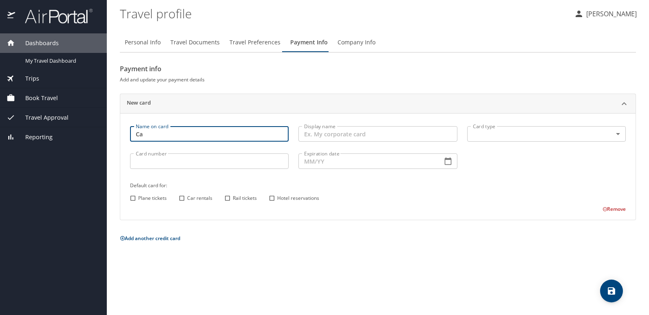
type input "C"
click at [29, 137] on span "Reporting" at bounding box center [33, 137] width 37 height 9
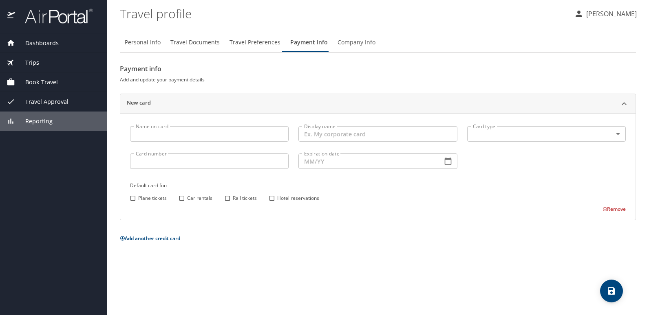
click at [41, 43] on span "Dashboards" at bounding box center [37, 43] width 44 height 9
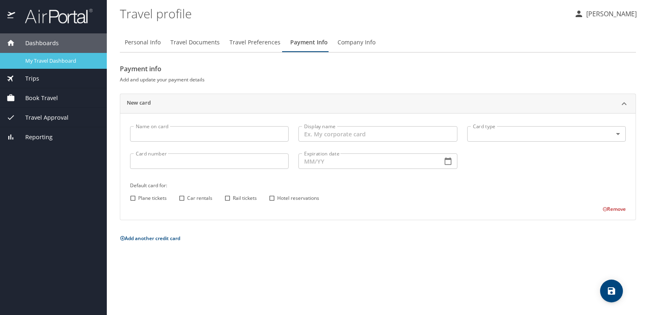
click at [36, 59] on span "My Travel Dashboard" at bounding box center [61, 61] width 72 height 8
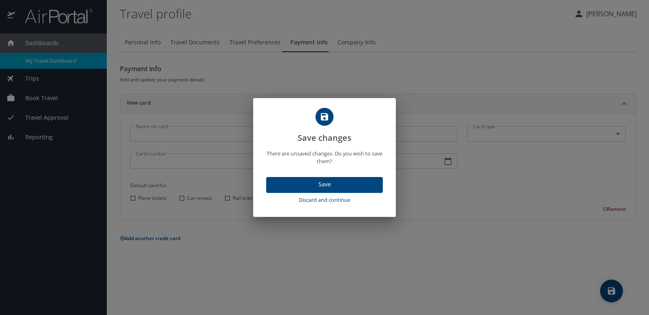
click at [341, 187] on span "Save" at bounding box center [324, 185] width 103 height 10
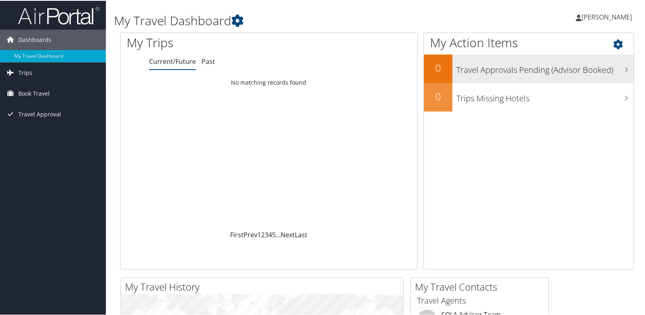
click at [620, 71] on h3 "Travel Approvals Pending (Advisor Booked)" at bounding box center [545, 66] width 177 height 15
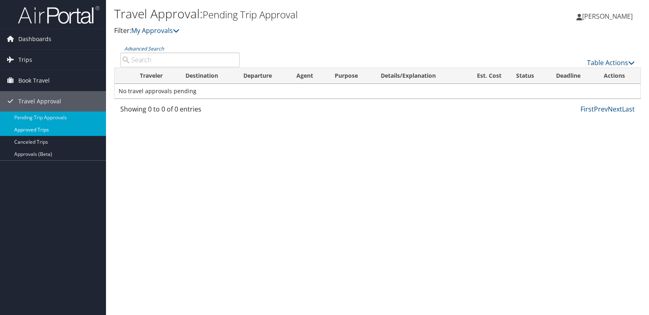
click at [31, 130] on link "Approved Trips" at bounding box center [53, 130] width 106 height 12
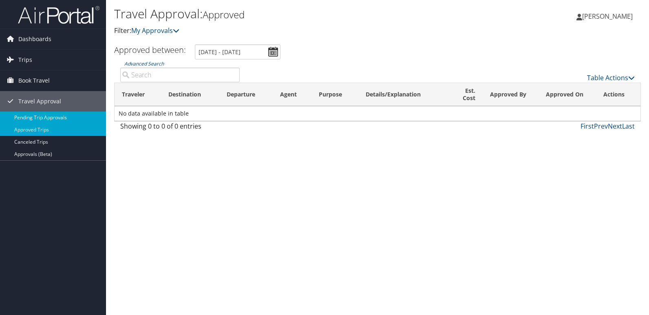
click at [40, 118] on link "Pending Trip Approvals" at bounding box center [53, 118] width 106 height 12
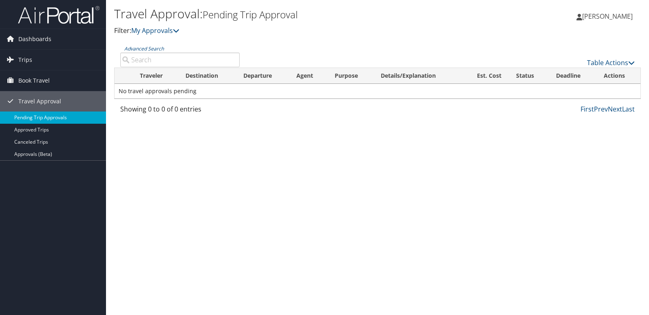
click at [37, 120] on link "Pending Trip Approvals" at bounding box center [53, 118] width 106 height 12
click at [10, 40] on icon at bounding box center [10, 39] width 12 height 12
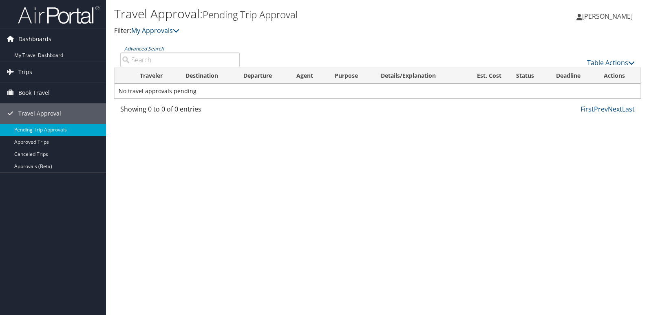
click at [33, 41] on span "Dashboards" at bounding box center [34, 39] width 33 height 20
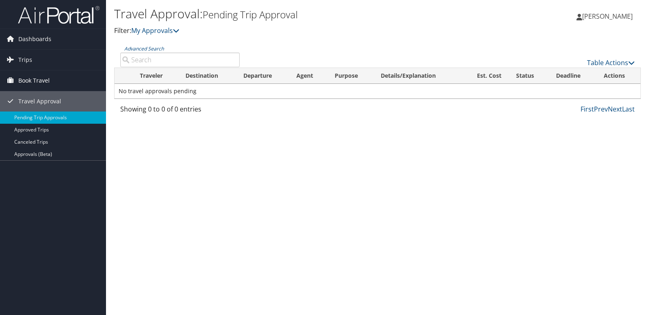
click at [33, 79] on span "Book Travel" at bounding box center [33, 80] width 31 height 20
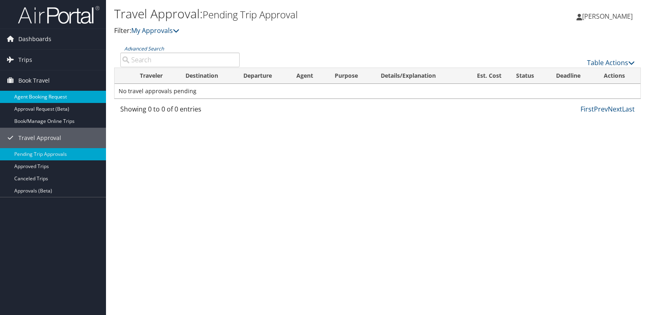
click at [35, 98] on link "Agent Booking Request" at bounding box center [53, 97] width 106 height 12
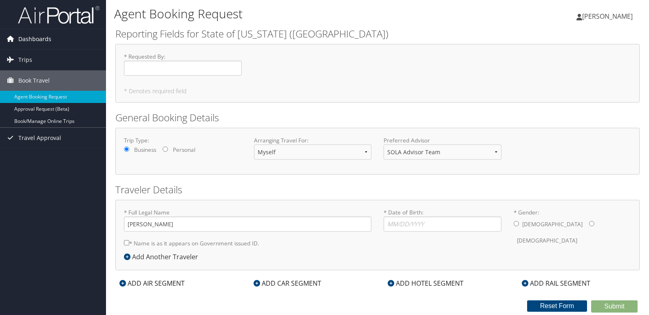
click at [35, 43] on span "Dashboards" at bounding box center [34, 39] width 33 height 20
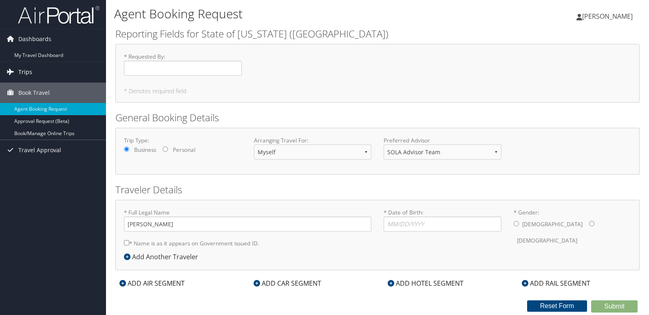
click at [30, 71] on span "Trips" at bounding box center [25, 72] width 14 height 20
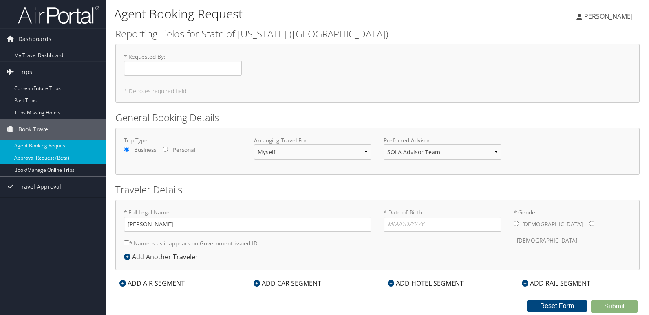
click at [39, 160] on link "Approval Request (Beta)" at bounding box center [53, 158] width 106 height 12
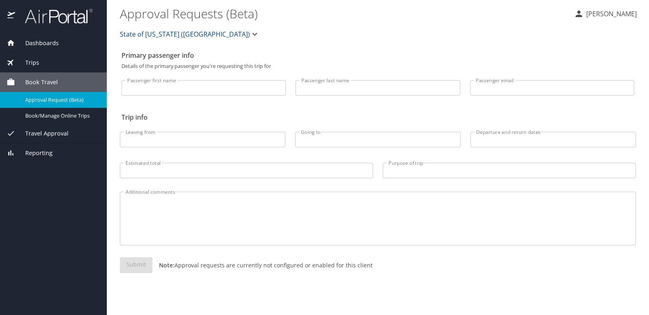
click at [44, 77] on div "Book Travel" at bounding box center [53, 83] width 107 height 20
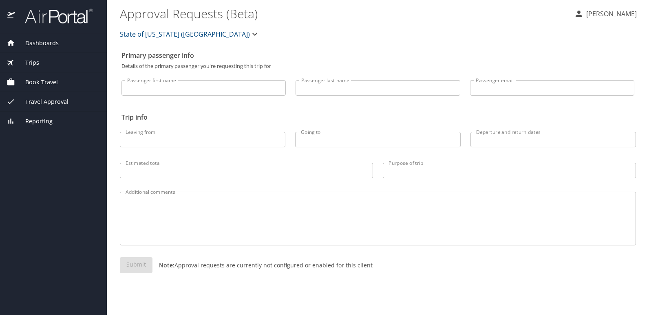
click at [44, 81] on span "Book Travel" at bounding box center [36, 82] width 43 height 9
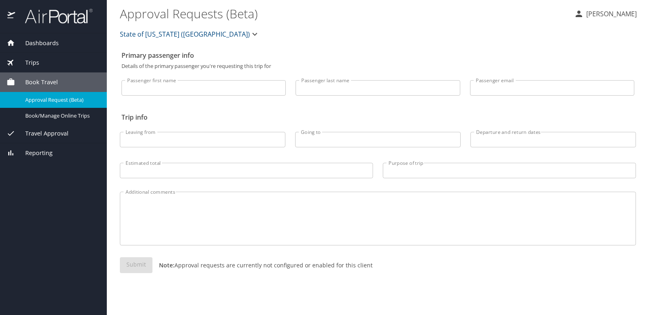
click at [51, 99] on span "Approval Request (Beta)" at bounding box center [61, 100] width 72 height 8
click at [68, 116] on span "Book/Manage Online Trips" at bounding box center [61, 116] width 72 height 8
